Goal: Transaction & Acquisition: Purchase product/service

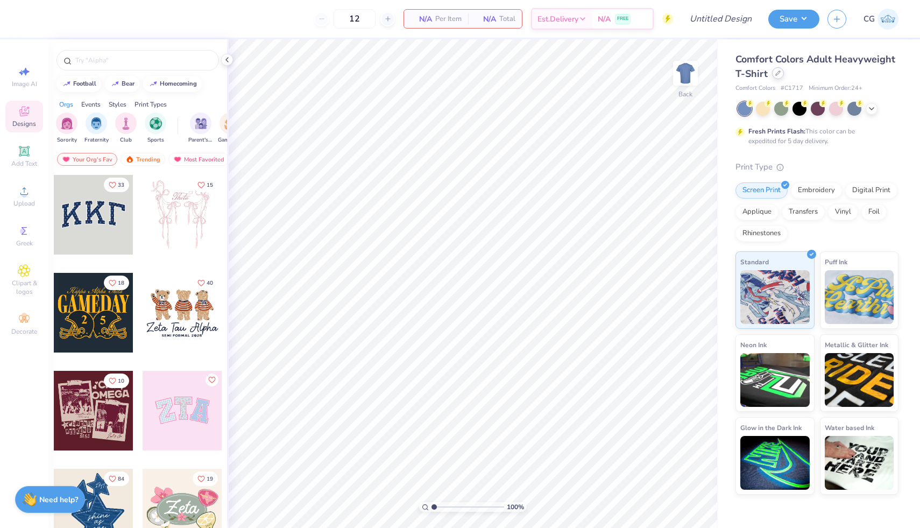
click at [776, 76] on div at bounding box center [778, 73] width 12 height 12
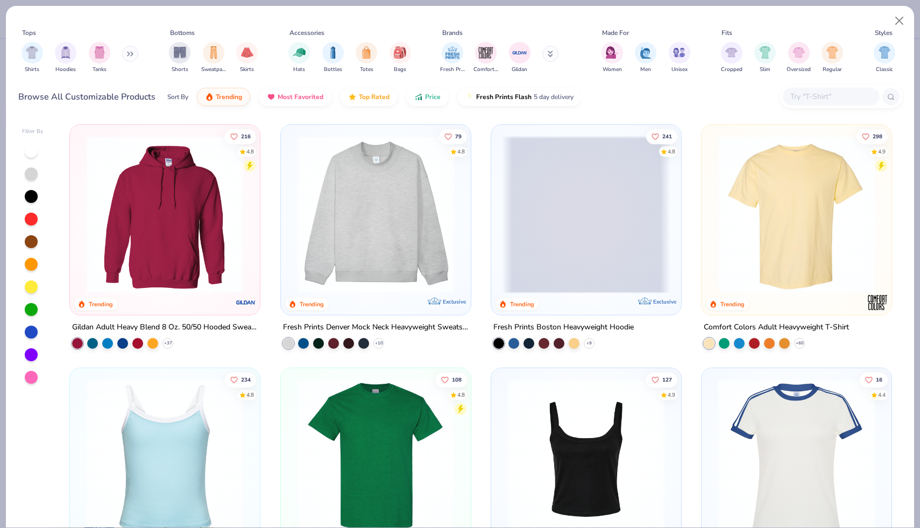
click at [805, 89] on div at bounding box center [831, 97] width 97 height 18
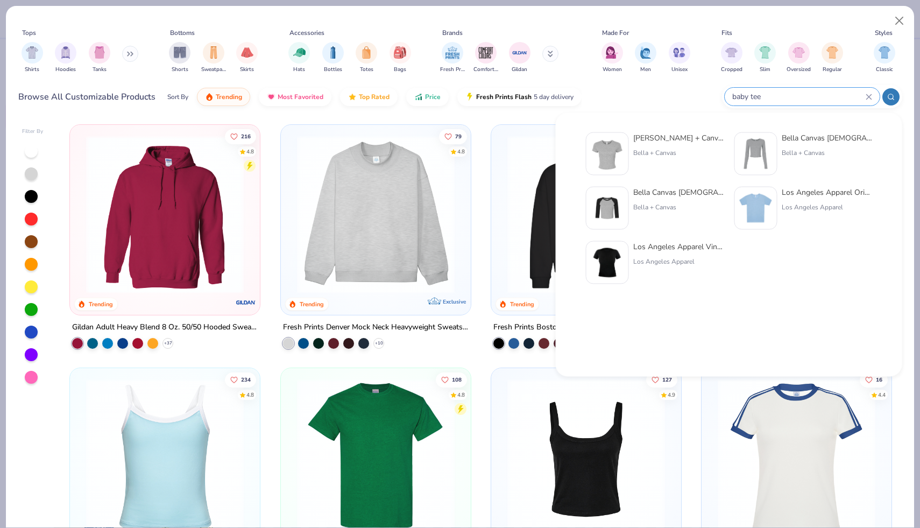
type input "baby tee"
click at [660, 142] on div "[PERSON_NAME] + Canvas [DEMOGRAPHIC_DATA]' Micro Ribbed Baby Tee" at bounding box center [678, 137] width 90 height 11
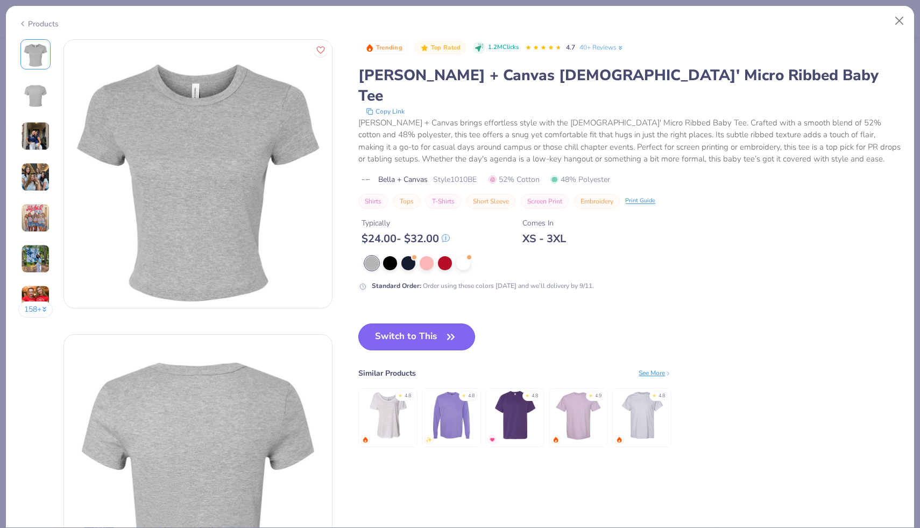
click at [421, 328] on button "Switch to This" at bounding box center [416, 336] width 117 height 27
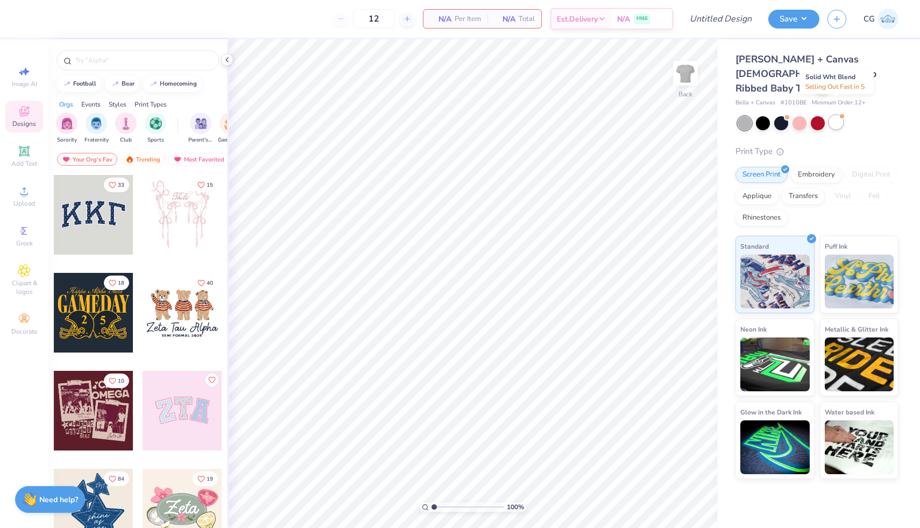
click at [831, 115] on div at bounding box center [836, 122] width 14 height 14
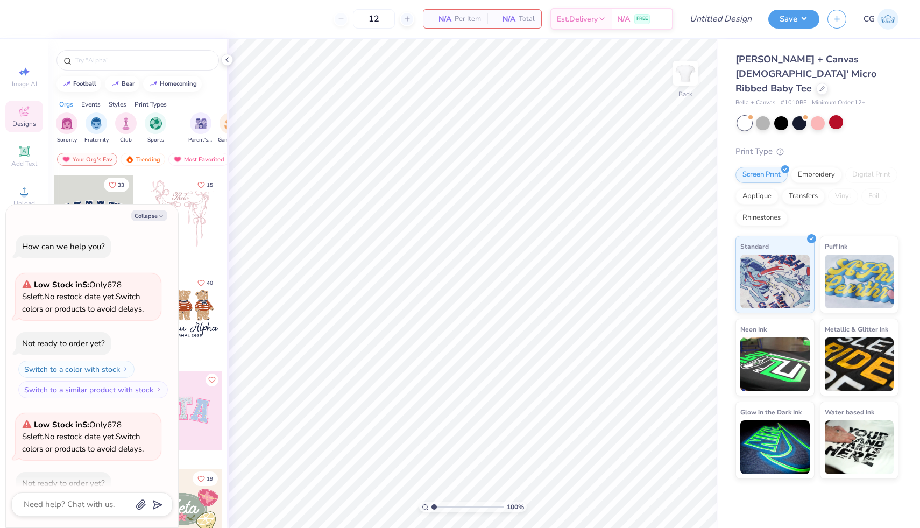
scroll to position [59, 0]
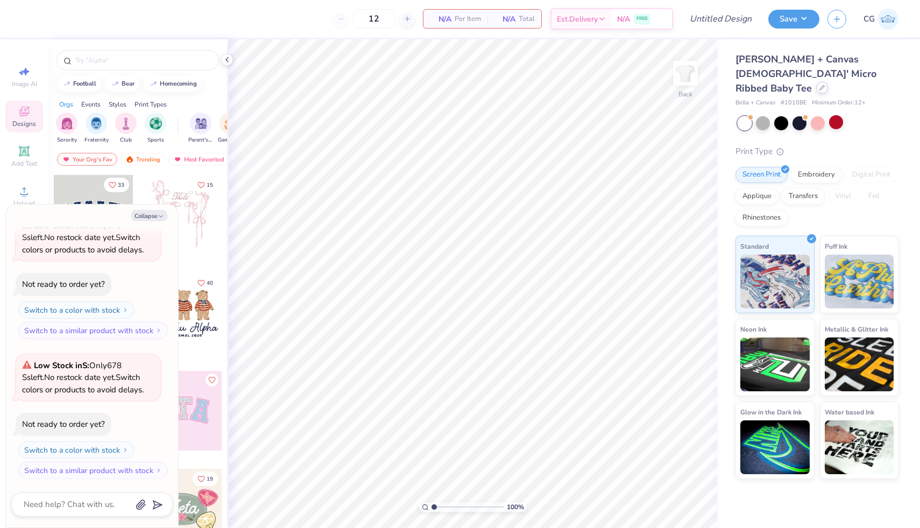
click at [819, 85] on icon at bounding box center [821, 87] width 5 height 5
type textarea "x"
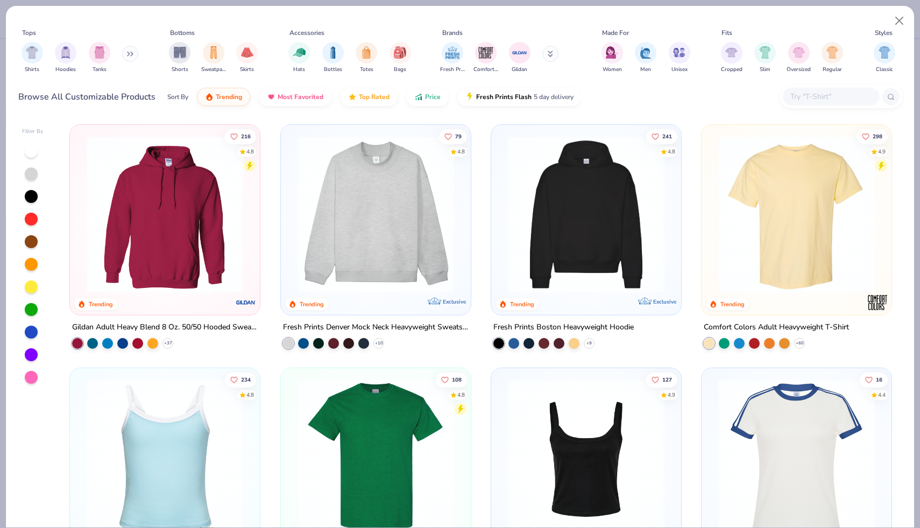
click at [808, 93] on input "text" at bounding box center [830, 96] width 83 height 12
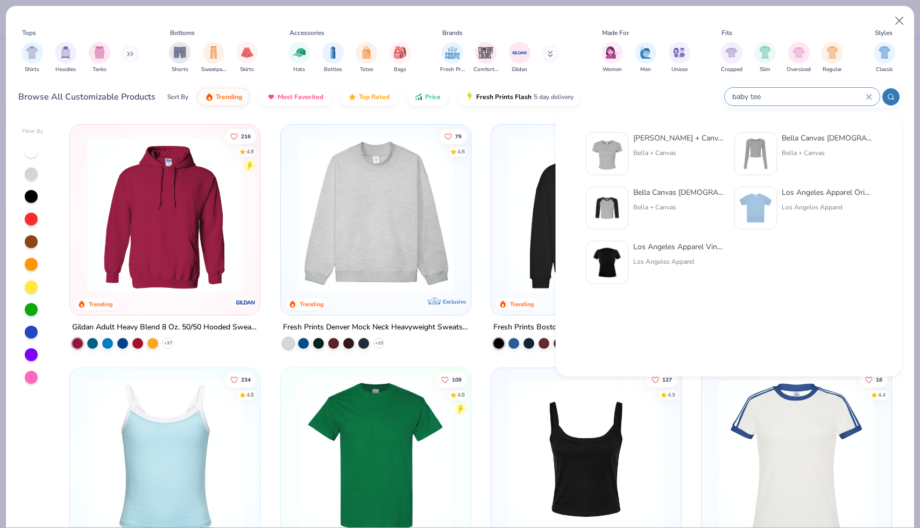
type input "baby tee"
click at [820, 202] on div "Los Angeles Apparel" at bounding box center [826, 207] width 90 height 10
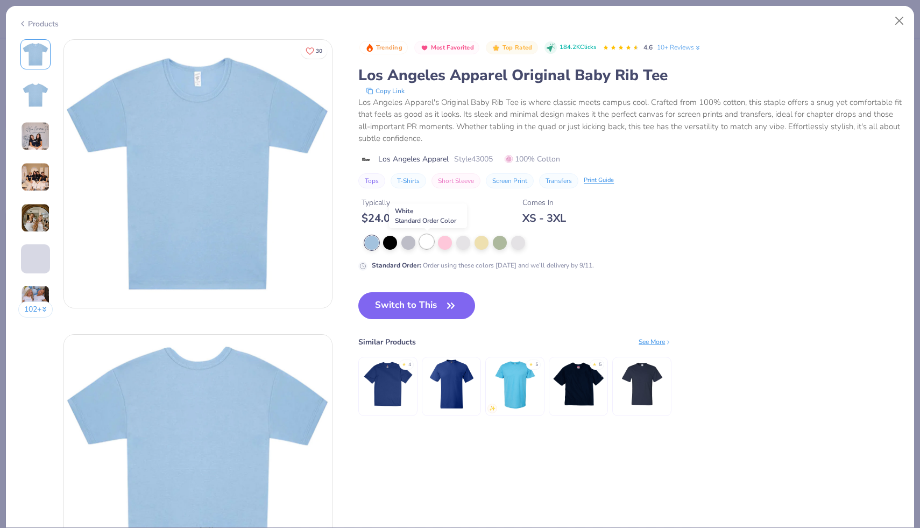
click at [423, 241] on div at bounding box center [427, 241] width 14 height 14
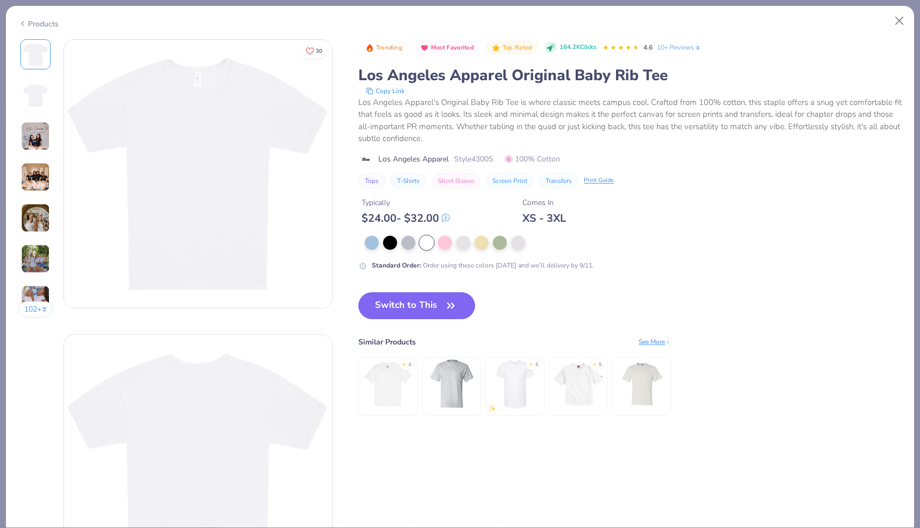
click at [33, 169] on img at bounding box center [35, 176] width 29 height 29
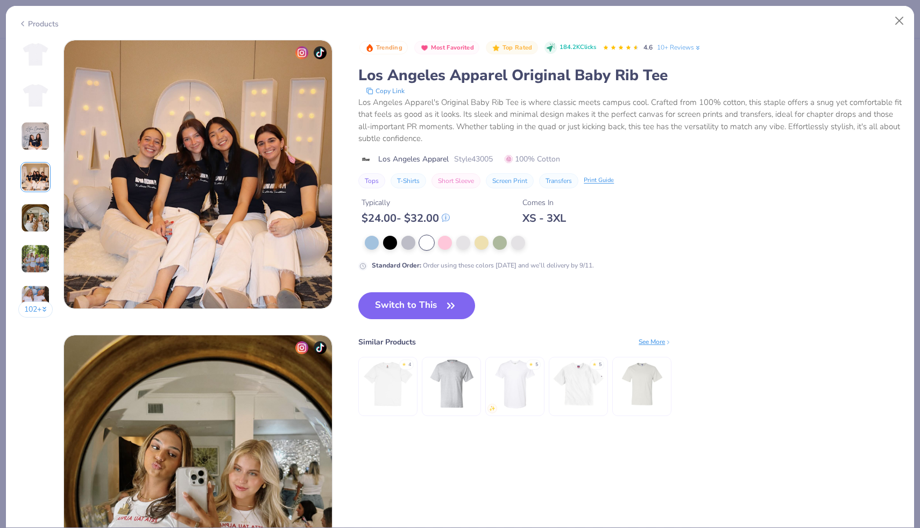
scroll to position [884, 0]
click at [897, 21] on button "Close" at bounding box center [899, 21] width 20 height 20
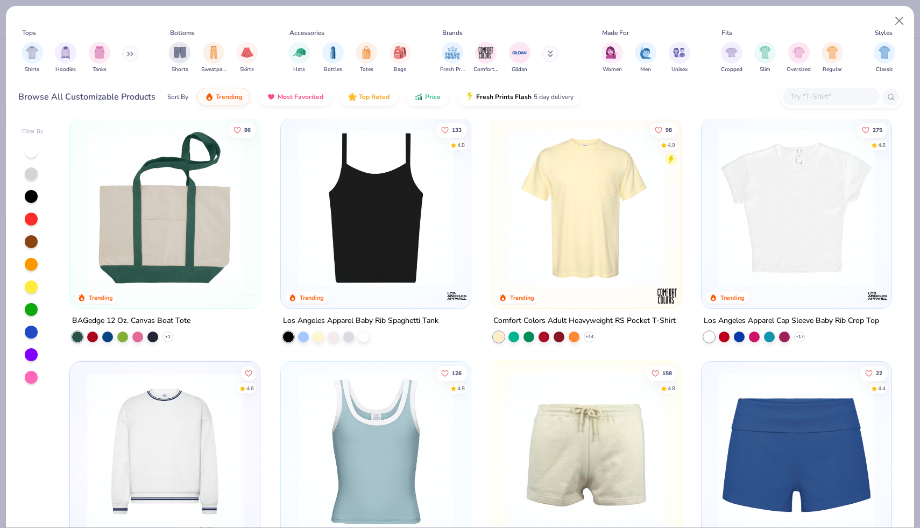
scroll to position [982, 0]
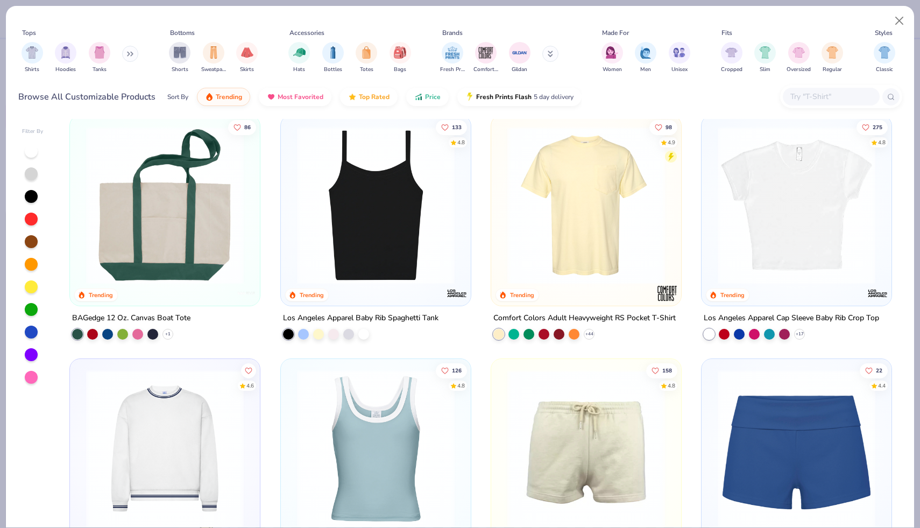
click at [766, 181] on img at bounding box center [796, 205] width 168 height 158
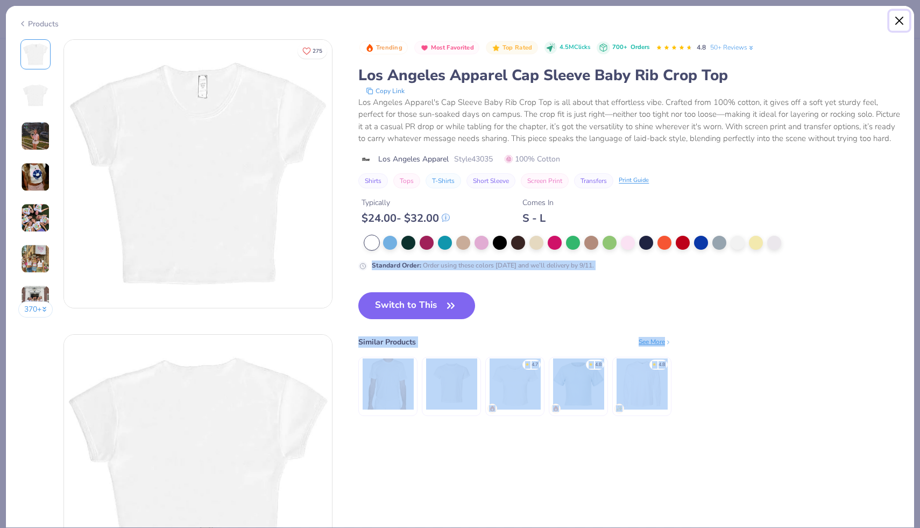
click at [902, 11] on button "Close" at bounding box center [899, 21] width 20 height 20
type textarea "x"
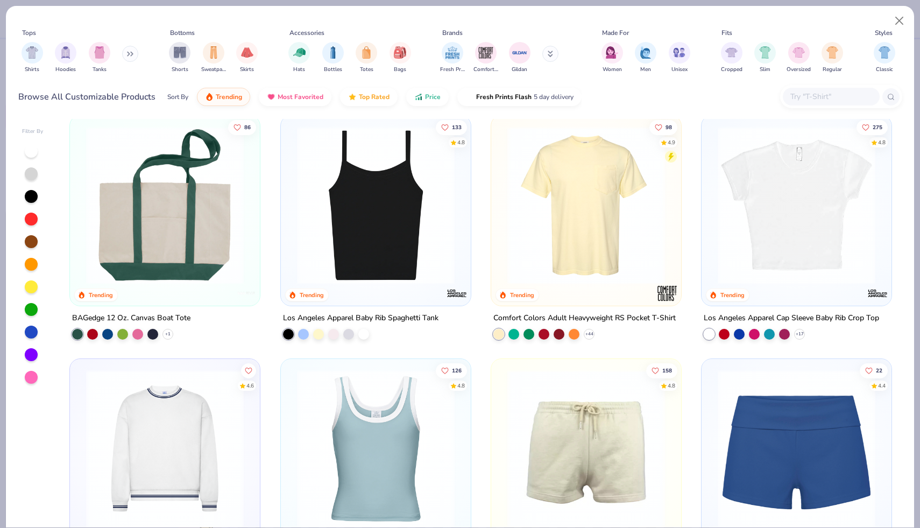
click at [819, 99] on input "text" at bounding box center [830, 96] width 83 height 12
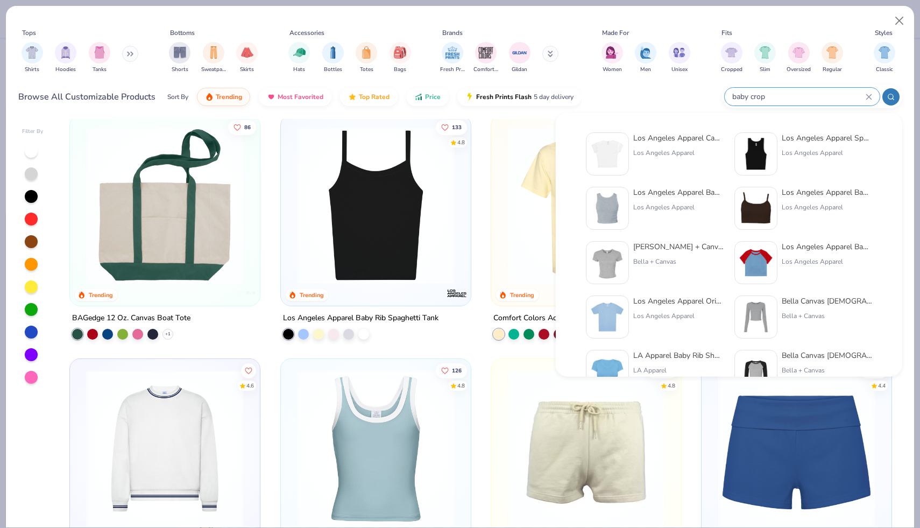
scroll to position [22, 0]
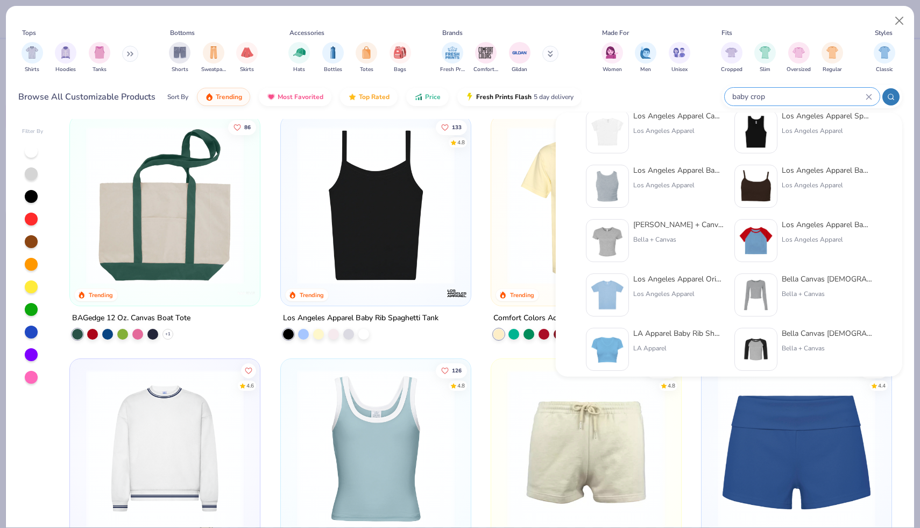
type input "baby crop"
click at [635, 116] on div "Los Angeles Apparel Cap Sleeve Baby Rib Crop Top" at bounding box center [678, 115] width 90 height 11
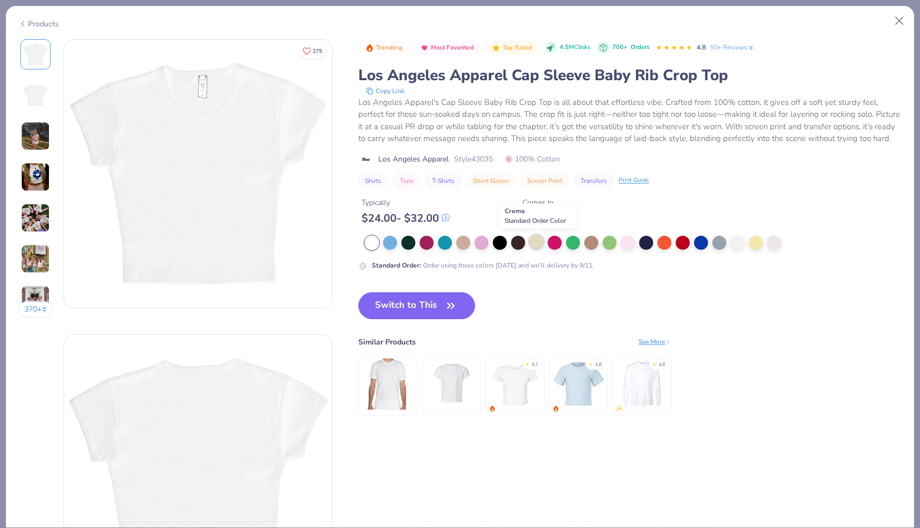
click at [538, 242] on div at bounding box center [536, 241] width 14 height 14
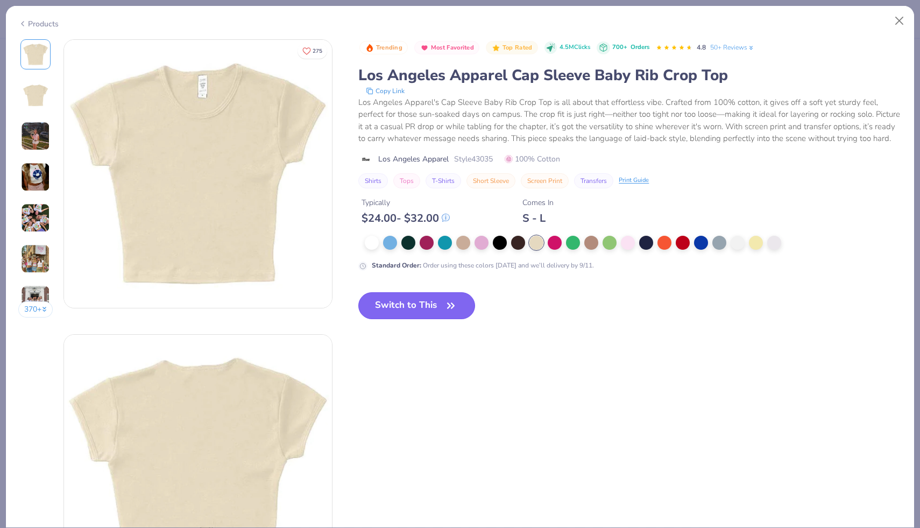
click at [446, 311] on icon "button" at bounding box center [450, 305] width 15 height 15
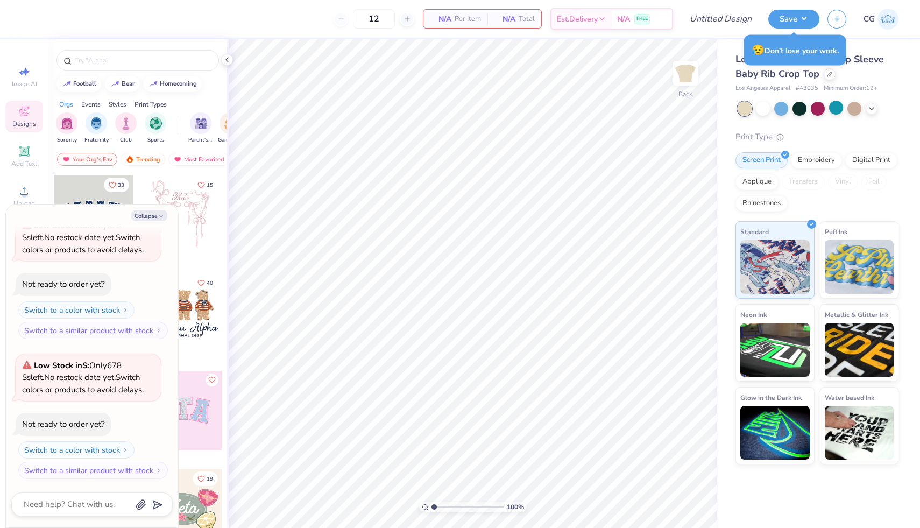
type textarea "x"
click at [382, 18] on input "12" at bounding box center [374, 18] width 42 height 19
type input "1"
click at [892, 18] on img at bounding box center [887, 19] width 21 height 21
click at [893, 22] on img at bounding box center [887, 19] width 21 height 21
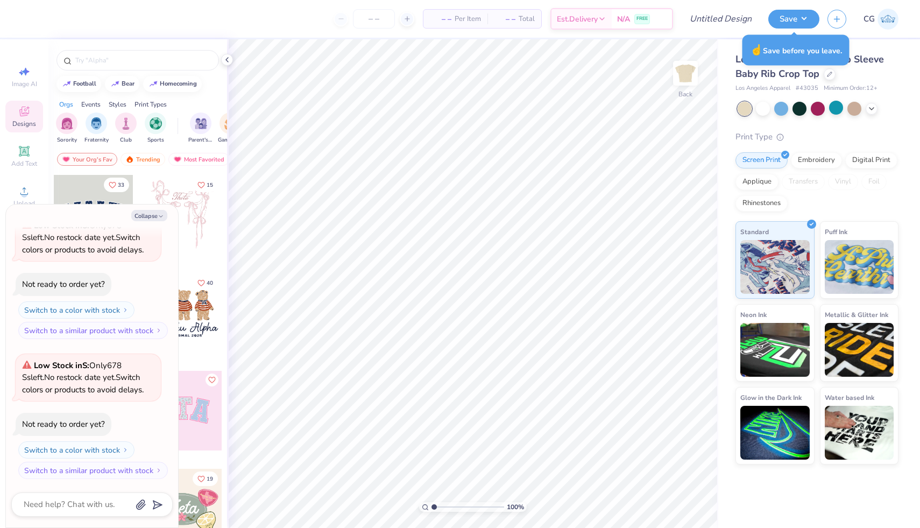
type textarea "x"
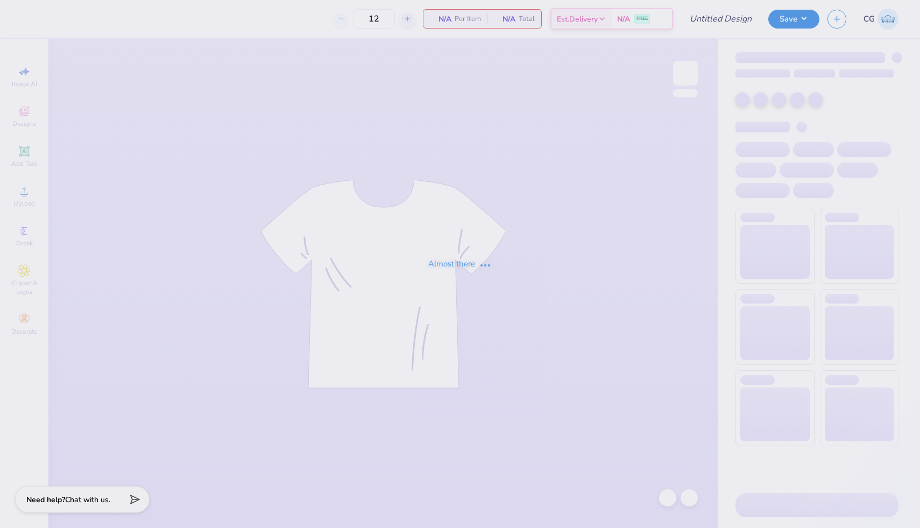
type input "Alpha Gam Bus Party"
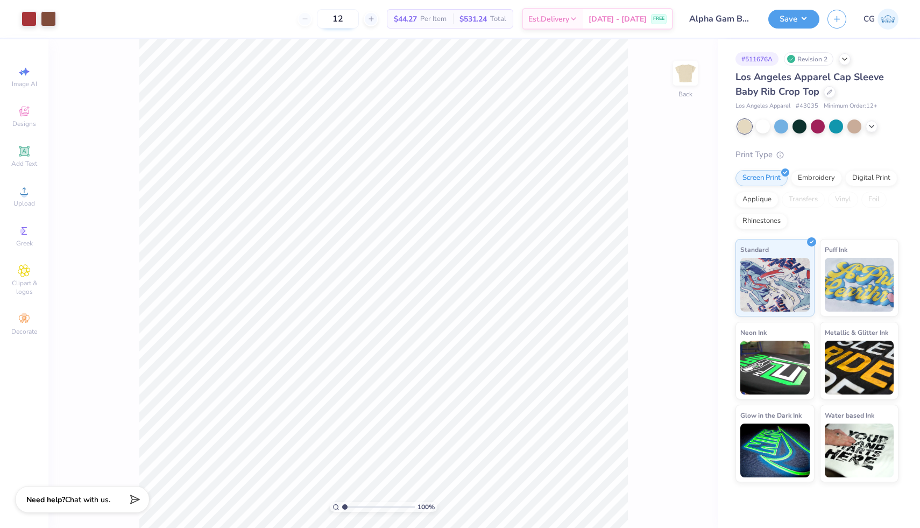
click at [355, 20] on input "12" at bounding box center [338, 18] width 42 height 19
type input "1"
click at [763, 120] on div at bounding box center [763, 125] width 14 height 14
click at [833, 126] on div at bounding box center [836, 125] width 14 height 14
click at [873, 125] on icon at bounding box center [871, 125] width 9 height 9
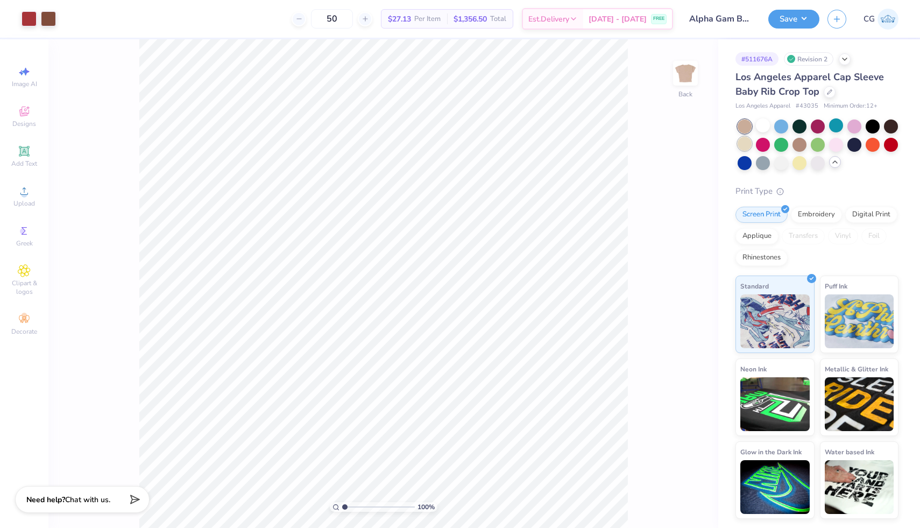
click at [744, 143] on div at bounding box center [744, 144] width 14 height 14
click at [760, 130] on div at bounding box center [763, 125] width 14 height 14
click at [353, 15] on input "50" at bounding box center [332, 18] width 42 height 19
type input "5"
type input "6"
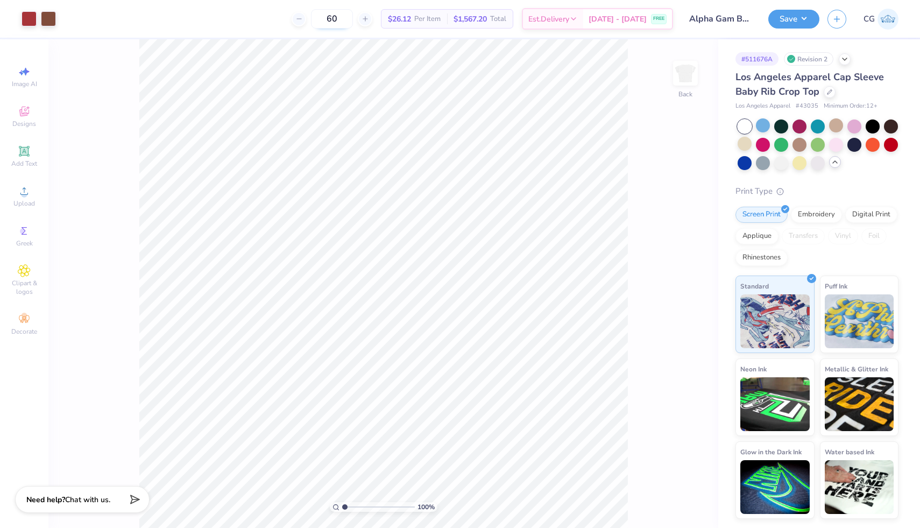
click at [353, 23] on input "60" at bounding box center [332, 18] width 42 height 19
type input "6"
type input "50"
click at [829, 90] on icon at bounding box center [829, 91] width 4 height 4
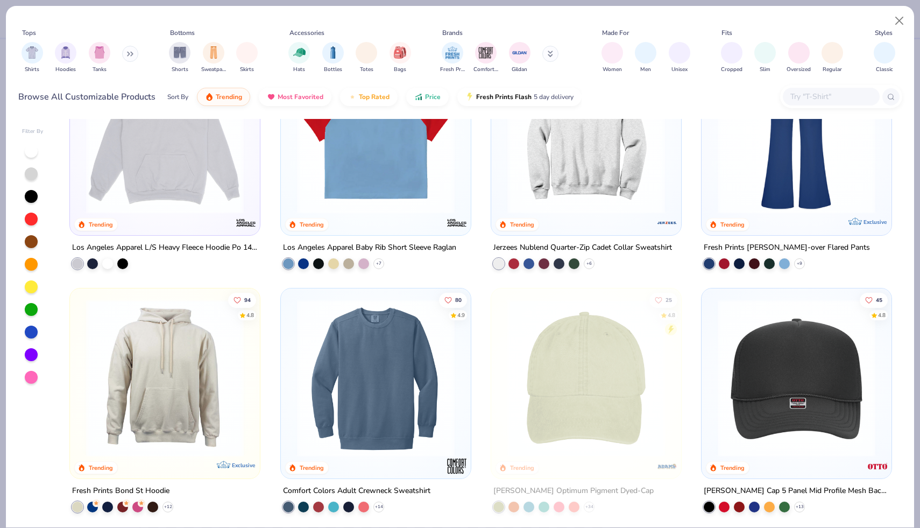
scroll to position [1560, 0]
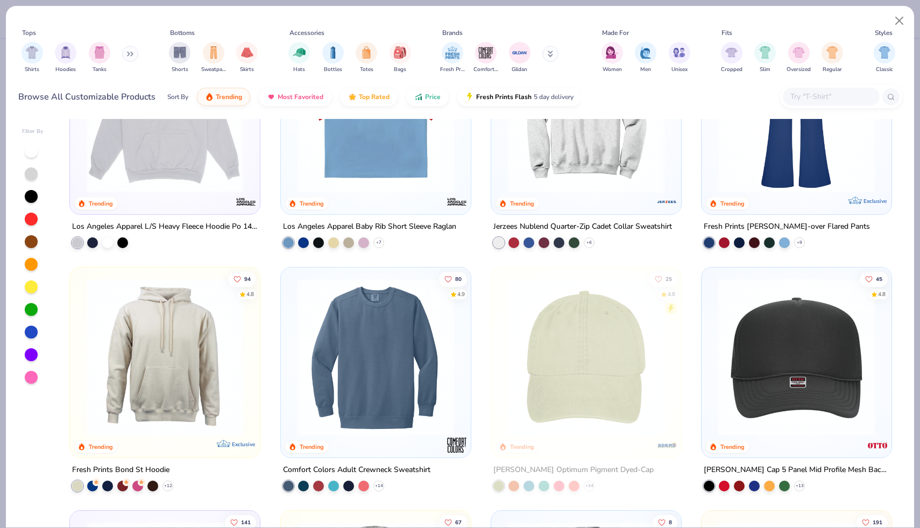
click at [830, 94] on input "text" at bounding box center [830, 96] width 83 height 12
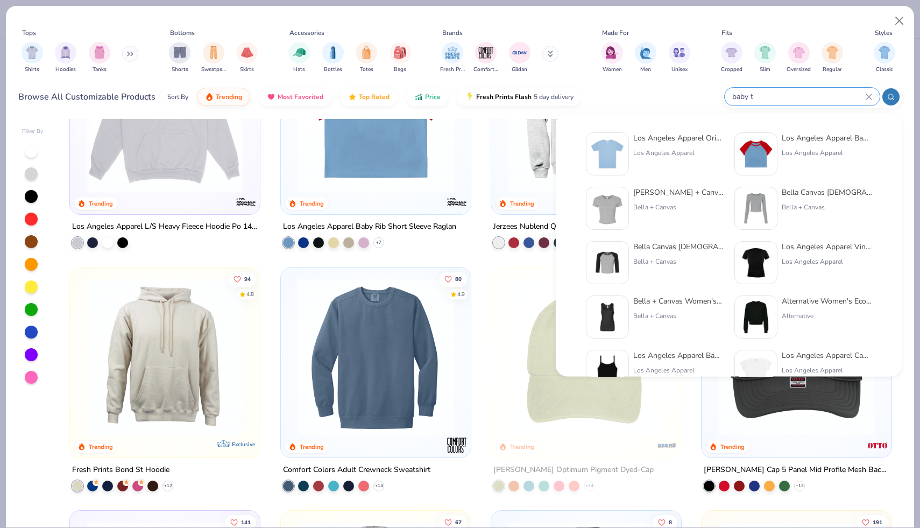
type input "baby t"
click at [697, 201] on div "Bella + Canvas Ladies' Micro Ribbed Baby T ee Bella + Canvas" at bounding box center [678, 208] width 90 height 43
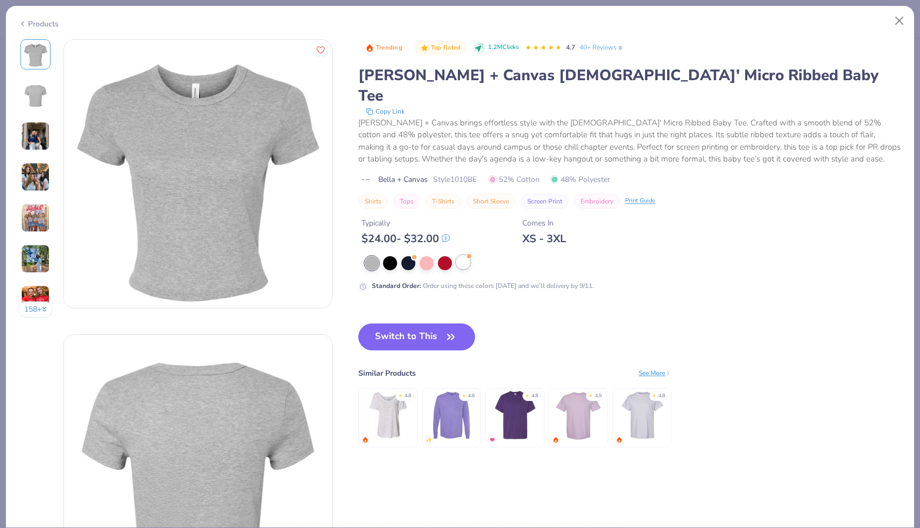
click at [463, 255] on div at bounding box center [463, 262] width 14 height 14
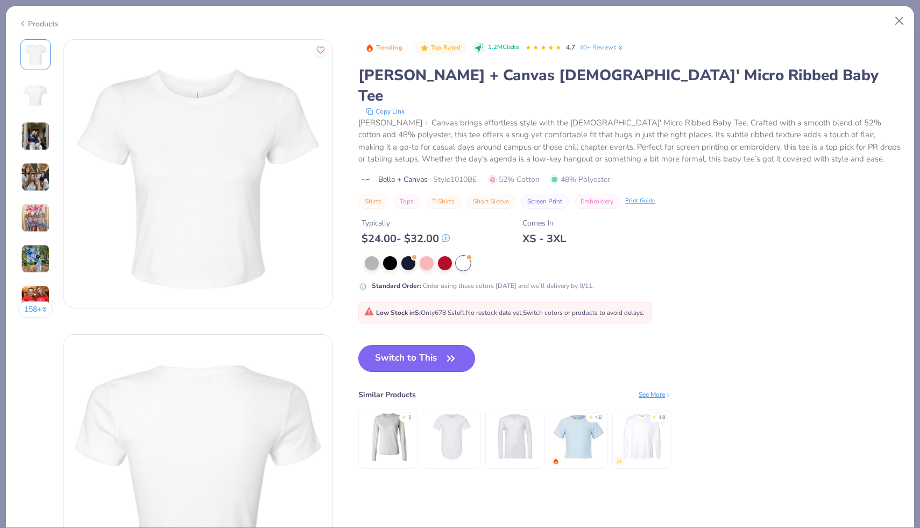
click at [425, 345] on button "Switch to This" at bounding box center [416, 358] width 117 height 27
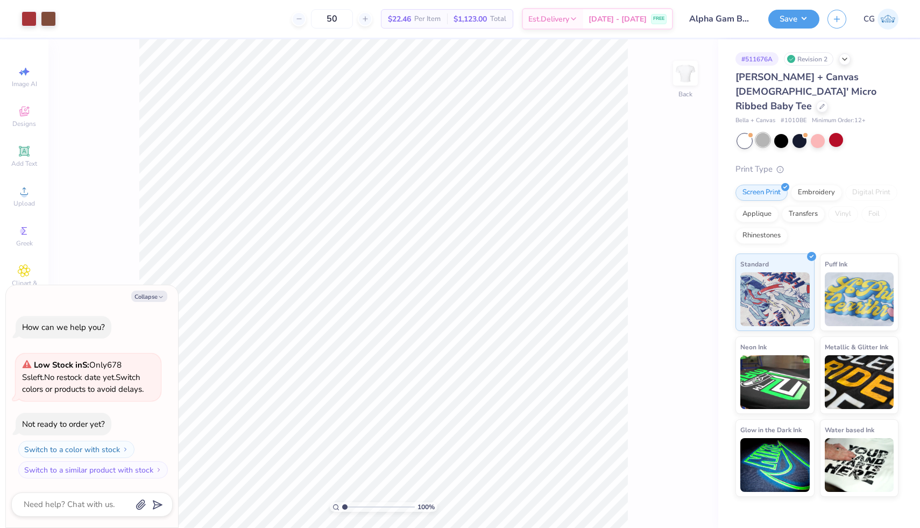
click at [765, 133] on div at bounding box center [763, 140] width 14 height 14
click at [785, 133] on div at bounding box center [781, 140] width 14 height 14
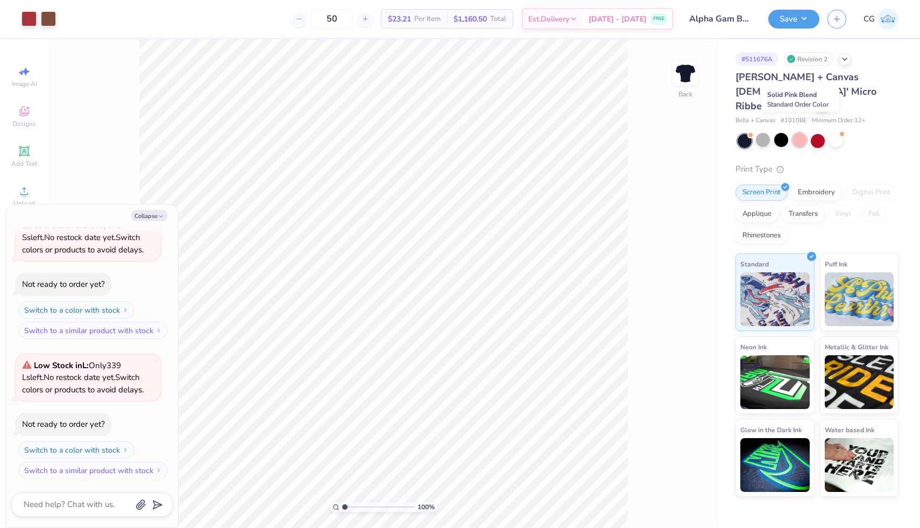
click at [797, 133] on div at bounding box center [799, 140] width 14 height 14
click at [813, 133] on div at bounding box center [818, 140] width 14 height 14
click at [783, 133] on div at bounding box center [781, 140] width 14 height 14
click at [838, 133] on div at bounding box center [836, 140] width 14 height 14
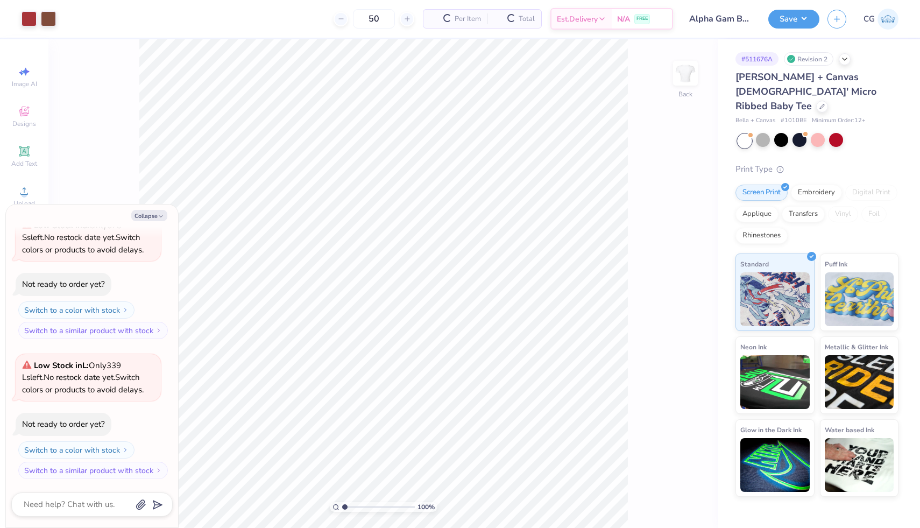
scroll to position [199, 0]
click at [149, 470] on button "Switch to a similar product with stock" at bounding box center [94, 469] width 150 height 17
type textarea "x"
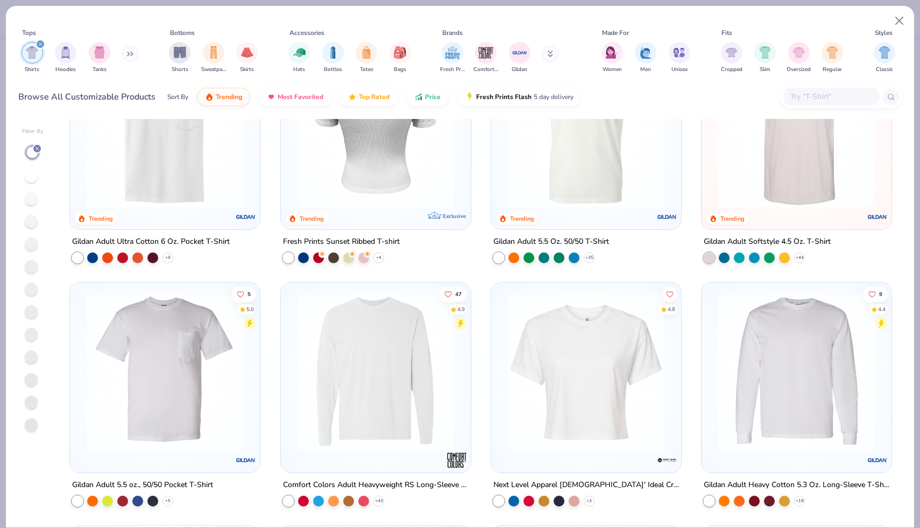
scroll to position [574, 0]
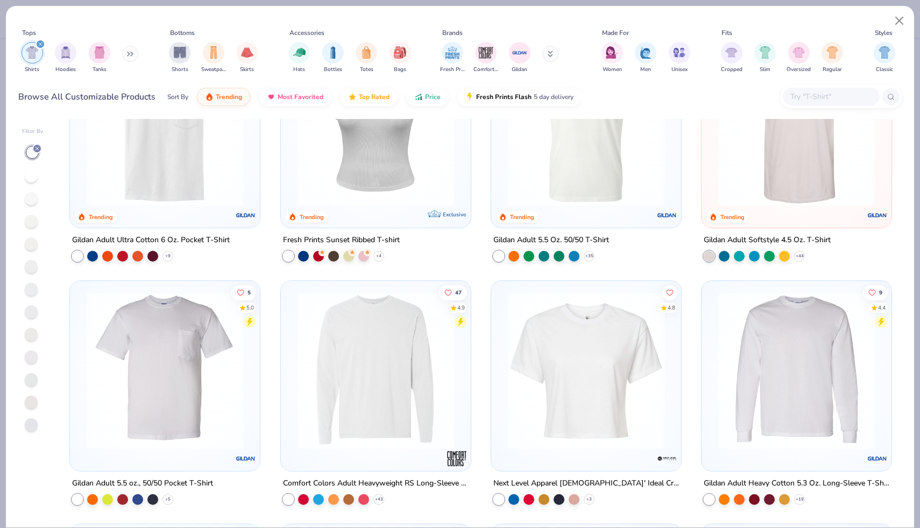
click at [439, 169] on img at bounding box center [376, 127] width 168 height 158
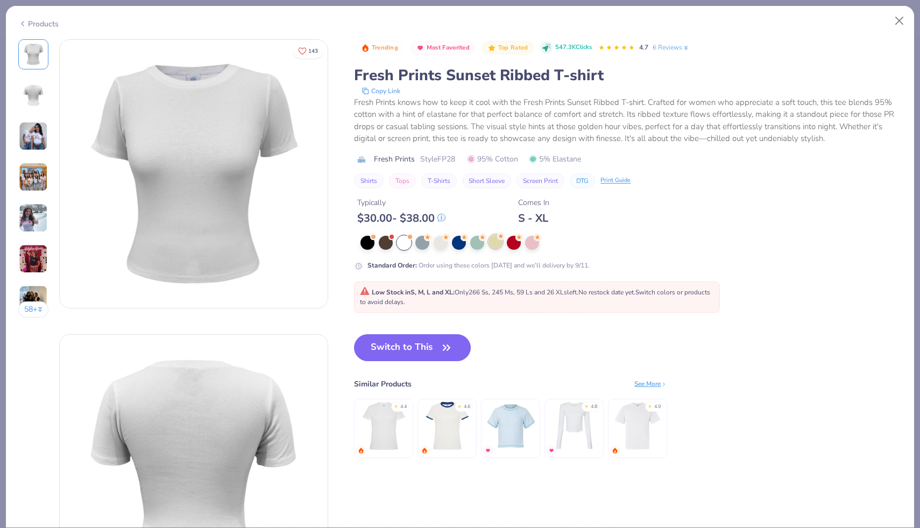
click at [500, 241] on div at bounding box center [495, 241] width 14 height 14
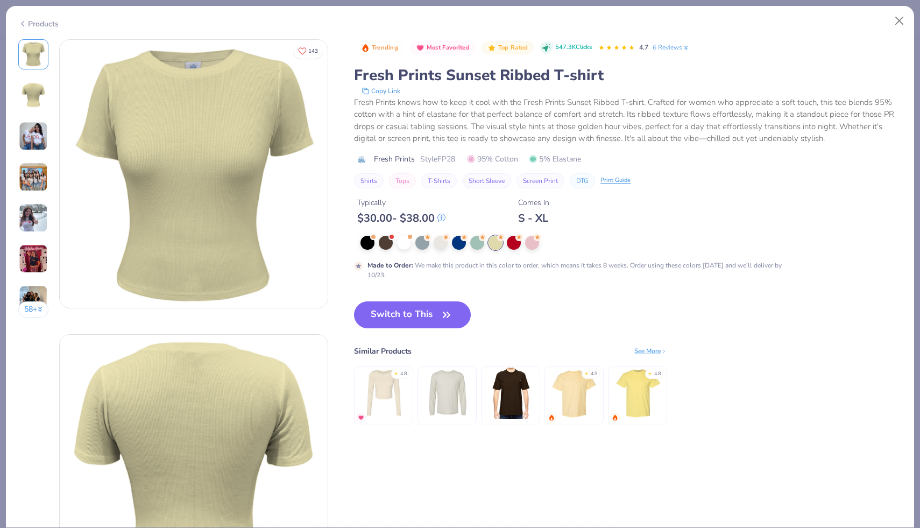
click at [37, 211] on img at bounding box center [33, 217] width 29 height 29
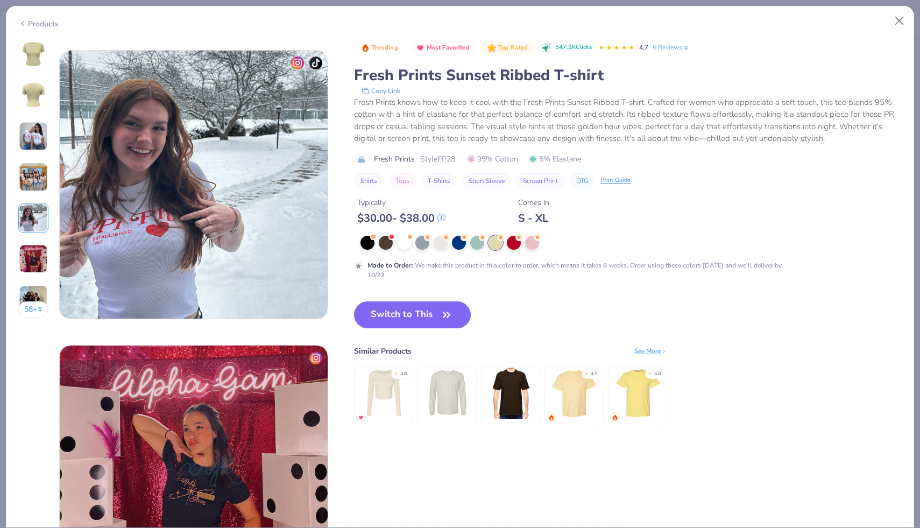
scroll to position [1179, 0]
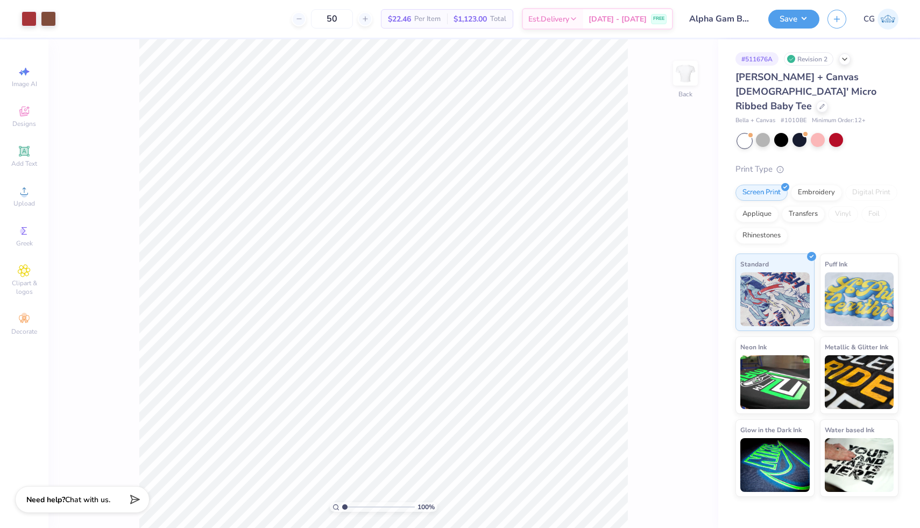
click at [792, 89] on div "[PERSON_NAME] + Canvas [DEMOGRAPHIC_DATA]' Micro Ribbed Baby Tee" at bounding box center [816, 92] width 163 height 44
click at [777, 93] on div "[PERSON_NAME] + Canvas [DEMOGRAPHIC_DATA]' Micro Ribbed Baby Tee" at bounding box center [816, 92] width 163 height 44
click at [820, 103] on icon at bounding box center [822, 105] width 4 height 4
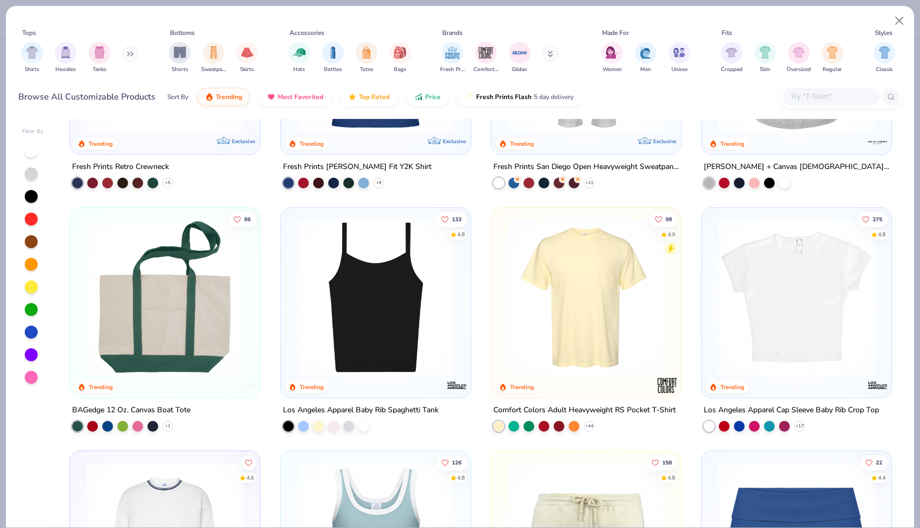
scroll to position [892, 0]
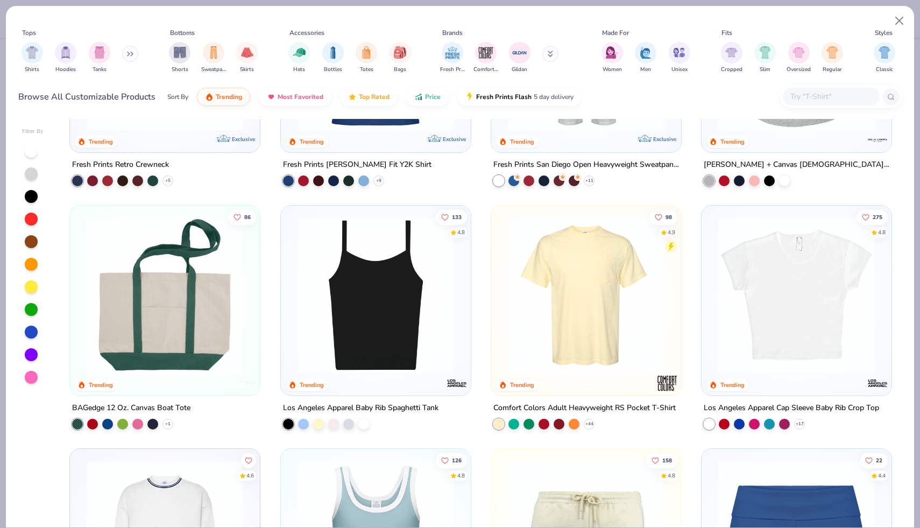
click at [802, 266] on img at bounding box center [796, 295] width 168 height 158
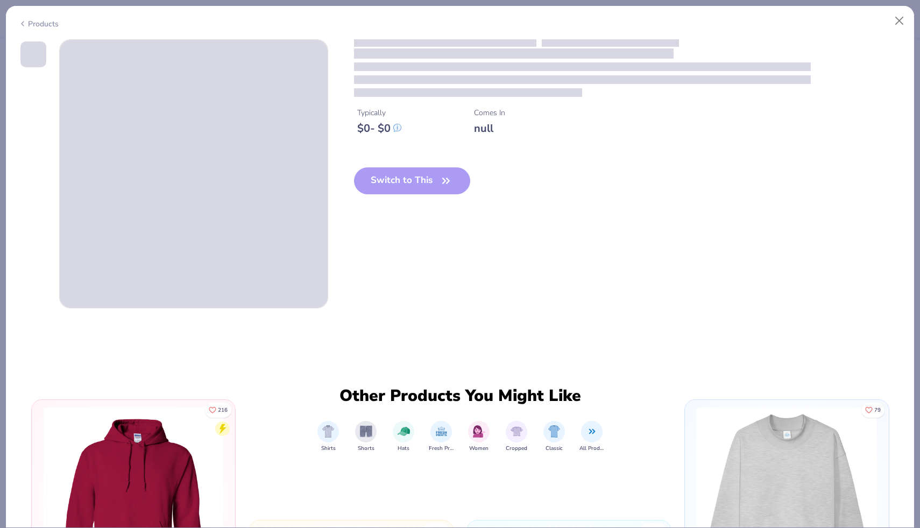
click at [802, 266] on div "Typically $ 0 - $ 0 Comes In null Switch to This" at bounding box center [460, 173] width 884 height 269
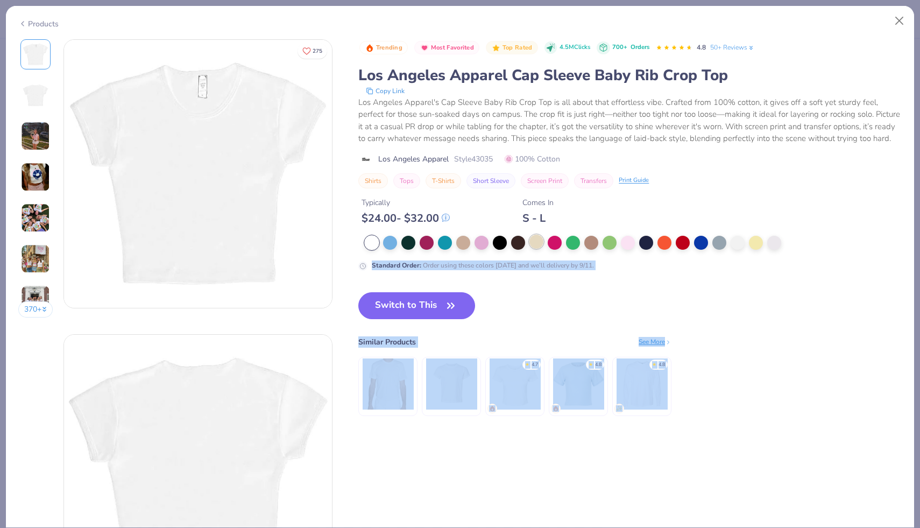
click at [538, 243] on div at bounding box center [536, 241] width 14 height 14
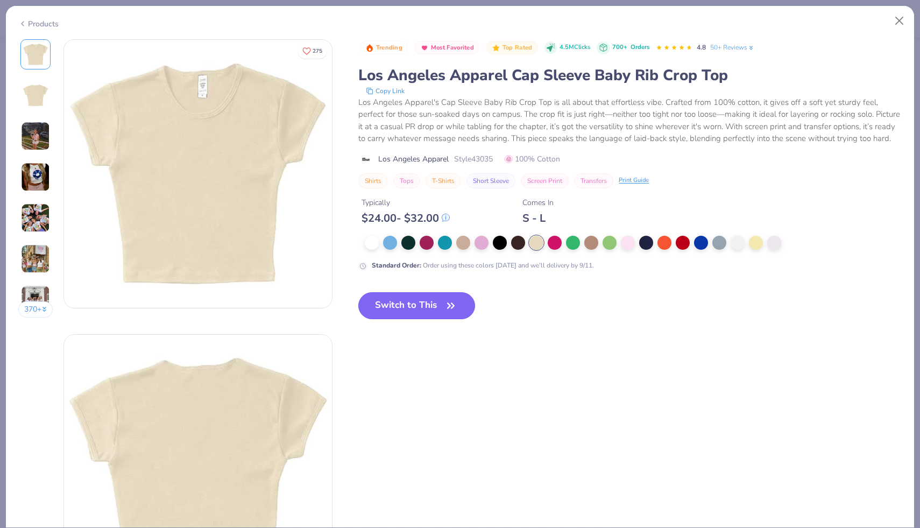
click at [437, 318] on button "Switch to This" at bounding box center [416, 305] width 117 height 27
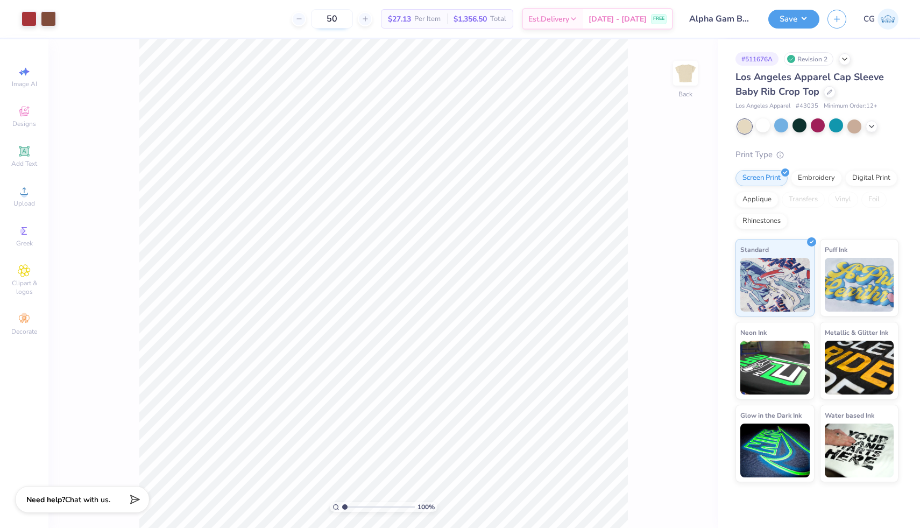
click at [353, 20] on input "50" at bounding box center [332, 18] width 42 height 19
type input "5"
click at [359, 20] on input "12" at bounding box center [338, 18] width 42 height 19
type input "1"
click at [348, 19] on input "50" at bounding box center [332, 18] width 42 height 19
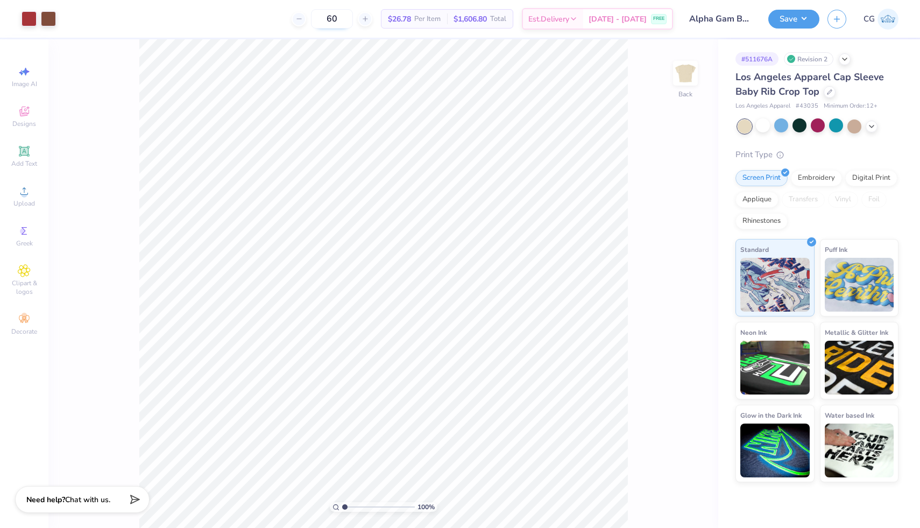
click at [353, 18] on input "60" at bounding box center [332, 18] width 42 height 19
type input "6"
click at [353, 16] on input "70" at bounding box center [332, 18] width 42 height 19
type input "7"
type input "75"
